Goal: Find contact information: Find contact information

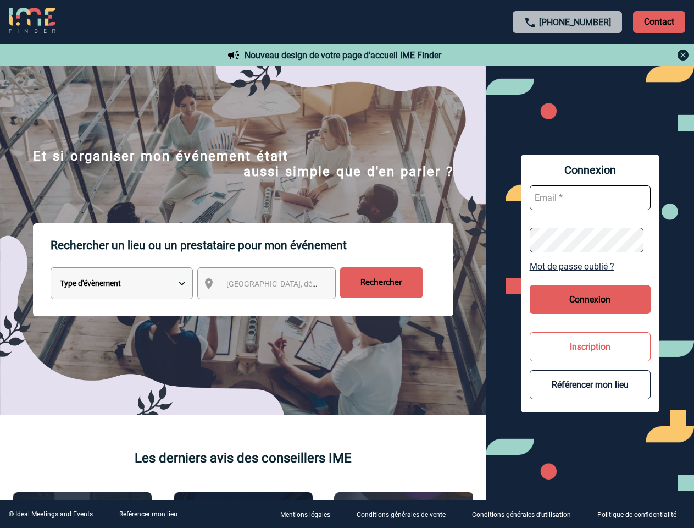
click at [347, 264] on p "Rechercher un lieu ou un prestataire pour mon événement" at bounding box center [252, 245] width 403 height 44
click at [659, 21] on p "Contact" at bounding box center [659, 22] width 52 height 22
click at [568, 55] on div at bounding box center [568, 54] width 245 height 13
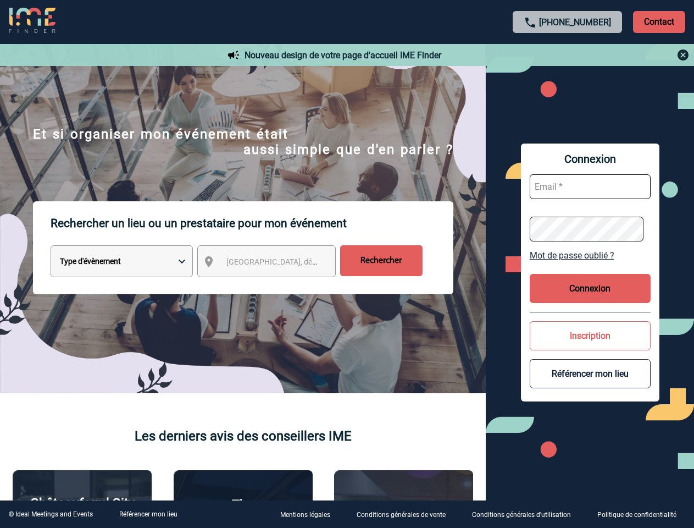
click at [277, 285] on div at bounding box center [253, 193] width 507 height 386
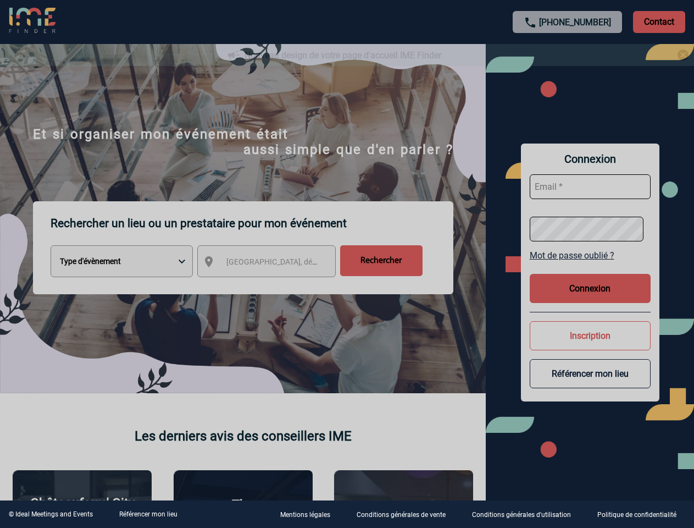
click at [590, 266] on div at bounding box center [347, 264] width 694 height 528
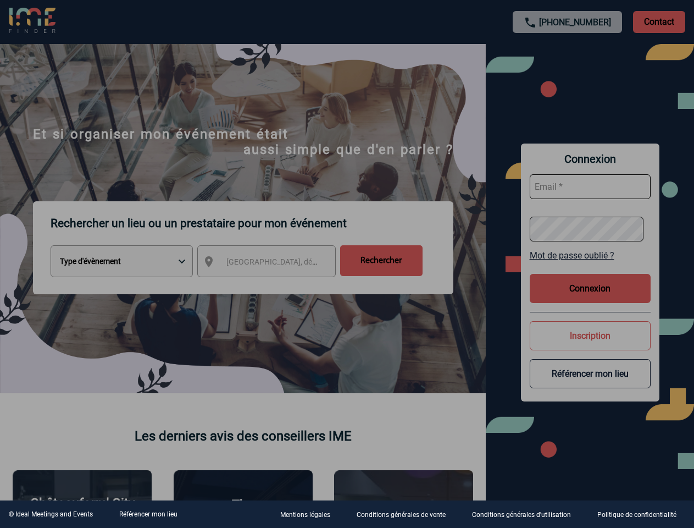
click at [590, 299] on div at bounding box center [347, 264] width 694 height 528
click at [590, 346] on div at bounding box center [347, 264] width 694 height 528
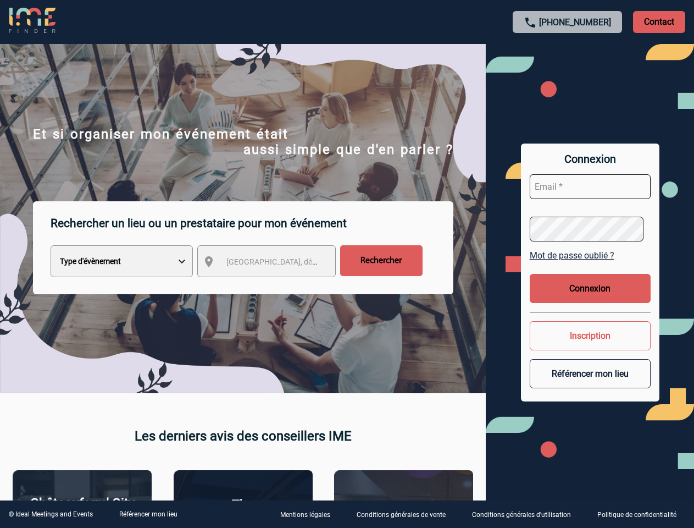
click at [590, 384] on button "Référencer mon lieu" at bounding box center [590, 373] width 121 height 29
click at [148, 514] on link "Référencer mon lieu" at bounding box center [148, 514] width 58 height 8
